Goal: Use online tool/utility: Utilize a website feature to perform a specific function

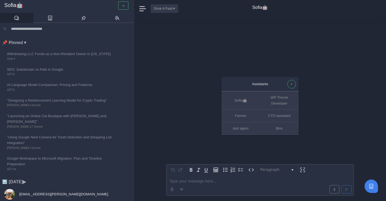
click at [166, 10] on button "Grok 4 Fast" at bounding box center [165, 8] width 28 height 8
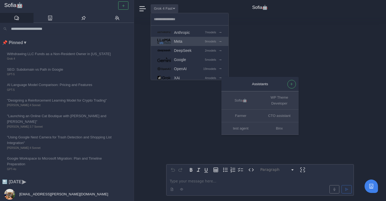
scroll to position [51, 0]
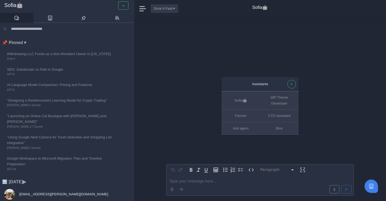
click at [169, 10] on button "Grok 4 Fast" at bounding box center [165, 8] width 28 height 8
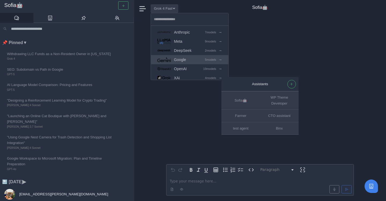
scroll to position [51, 0]
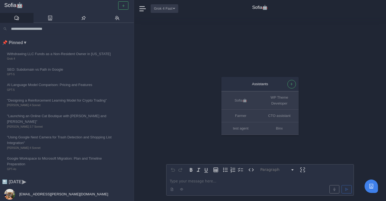
click at [174, 11] on button "Grok 4 Fast" at bounding box center [165, 8] width 28 height 8
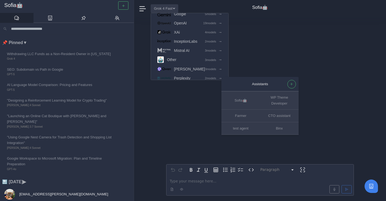
scroll to position [51, 0]
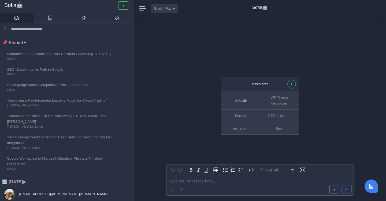
click at [151, 6] on button "Grok 4 Fast" at bounding box center [165, 8] width 28 height 8
click at [164, 10] on button "Grok 4 Fast" at bounding box center [165, 8] width 28 height 8
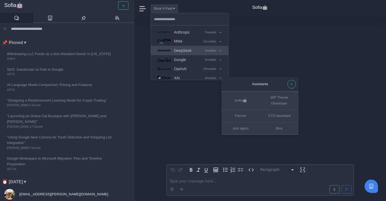
scroll to position [51, 0]
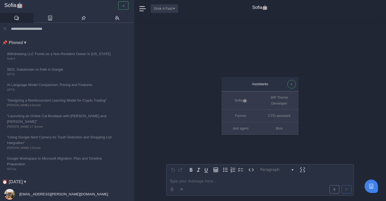
click at [164, 8] on button "Grok 4 Fast" at bounding box center [165, 8] width 28 height 8
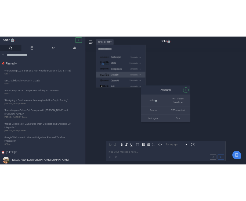
scroll to position [51, 0]
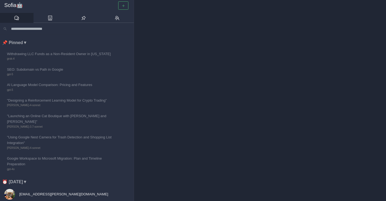
click at [174, 45] on div at bounding box center [260, 100] width 252 height 201
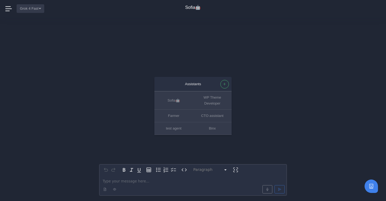
click at [28, 7] on button "Grok 4 Fast" at bounding box center [31, 8] width 28 height 8
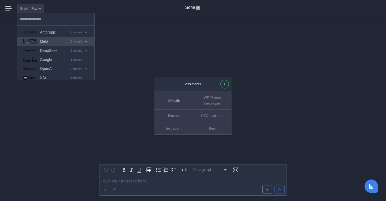
click at [57, 40] on link "Meta 11 models →" at bounding box center [56, 41] width 78 height 9
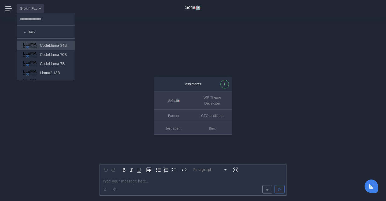
scroll to position [64, 0]
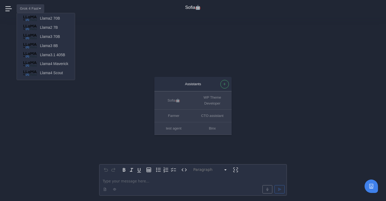
click at [139, 28] on div "Assistants Sofia🤖 WP Theme Developer Farmer CTO assistant test agent Binx Parag…" at bounding box center [193, 108] width 188 height 183
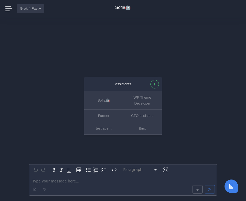
click at [35, 8] on button "Grok 4 Fast" at bounding box center [31, 8] width 28 height 8
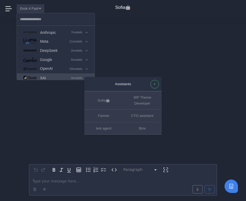
scroll to position [51, 0]
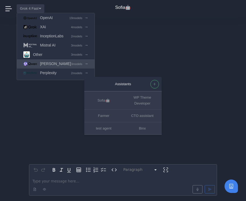
click at [53, 65] on link "Qwen 3 models →" at bounding box center [56, 63] width 78 height 9
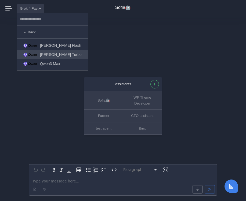
click at [62, 55] on link "[PERSON_NAME] Turbo" at bounding box center [52, 54] width 71 height 9
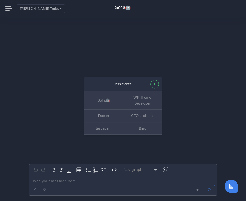
click at [45, 178] on p "editable markdown" at bounding box center [122, 181] width 181 height 6
